Goal: Transaction & Acquisition: Purchase product/service

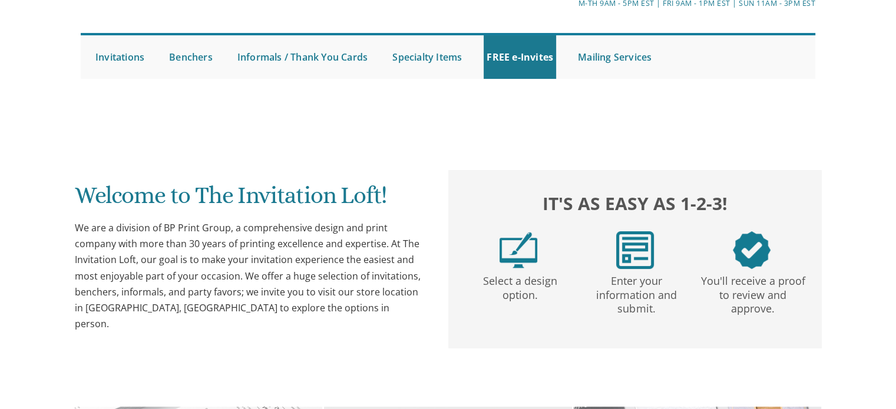
scroll to position [490, 0]
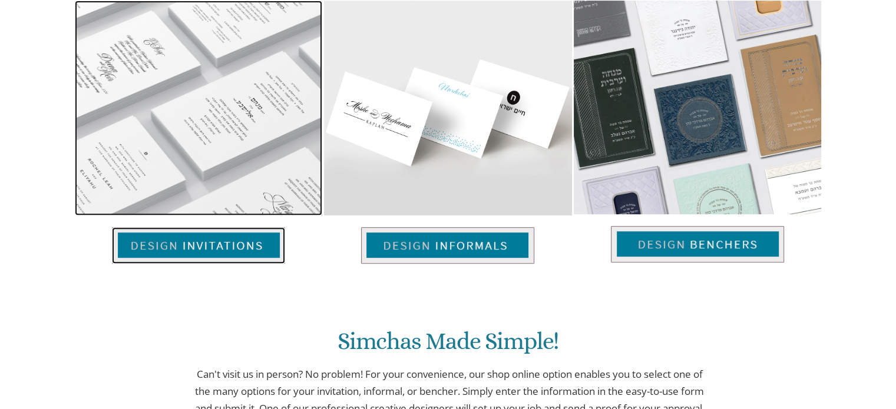
click at [206, 227] on img at bounding box center [198, 245] width 173 height 37
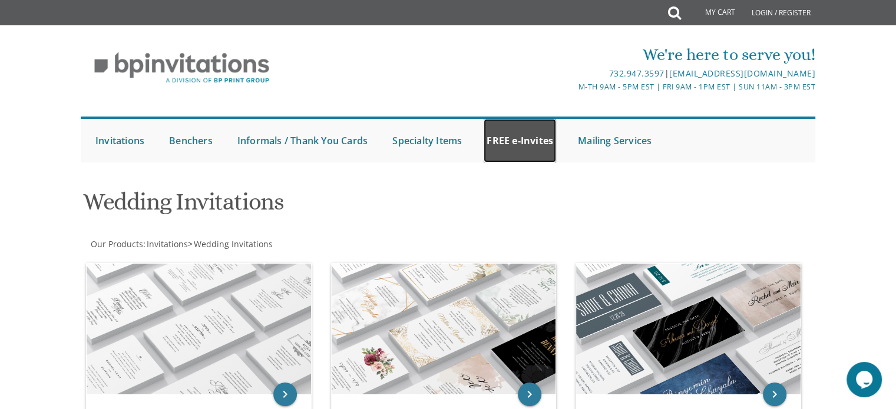
click at [534, 134] on link "FREE e-Invites" at bounding box center [519, 141] width 72 height 44
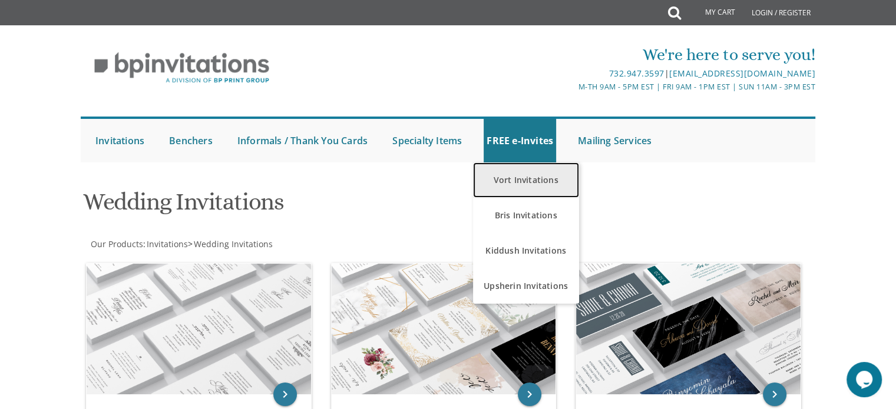
click at [546, 184] on link "Vort Invitations" at bounding box center [526, 180] width 106 height 35
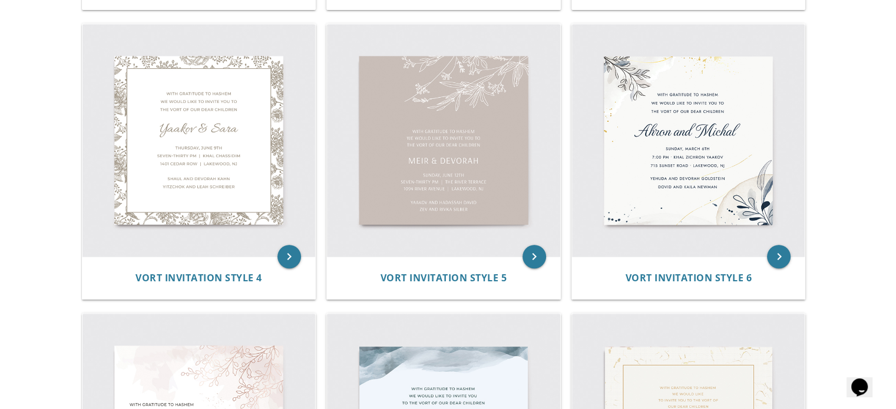
scroll to position [537, 0]
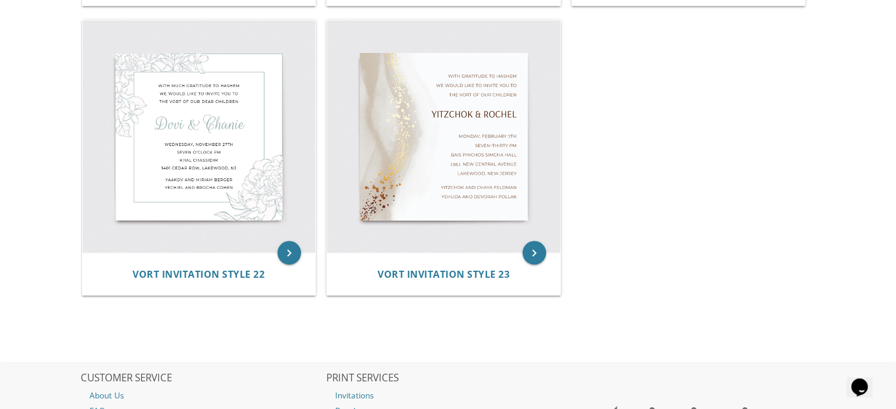
scroll to position [2277, 0]
